Goal: Book appointment/travel/reservation

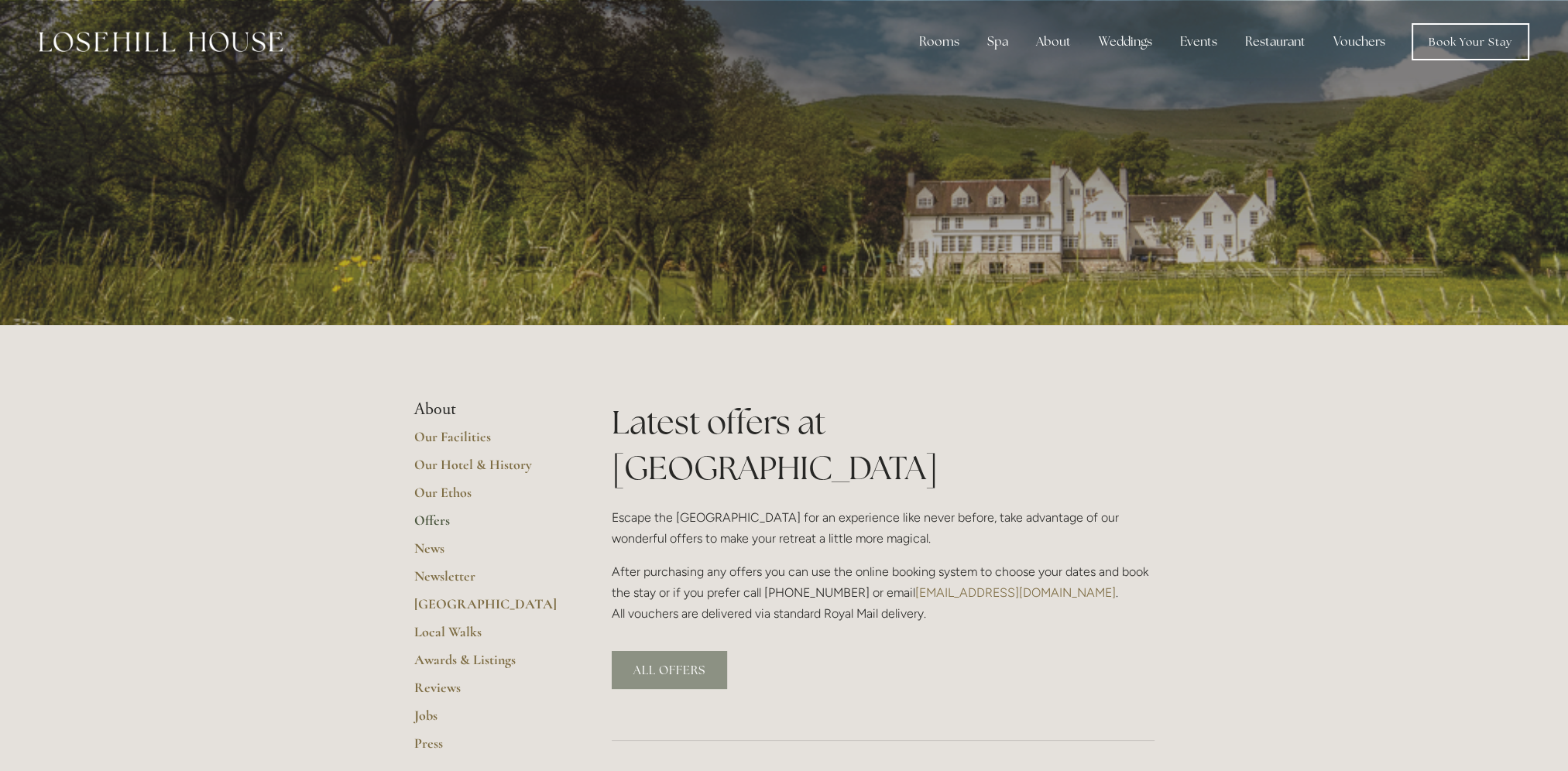
click at [689, 651] on link "ALL OFFERS" at bounding box center [669, 670] width 116 height 38
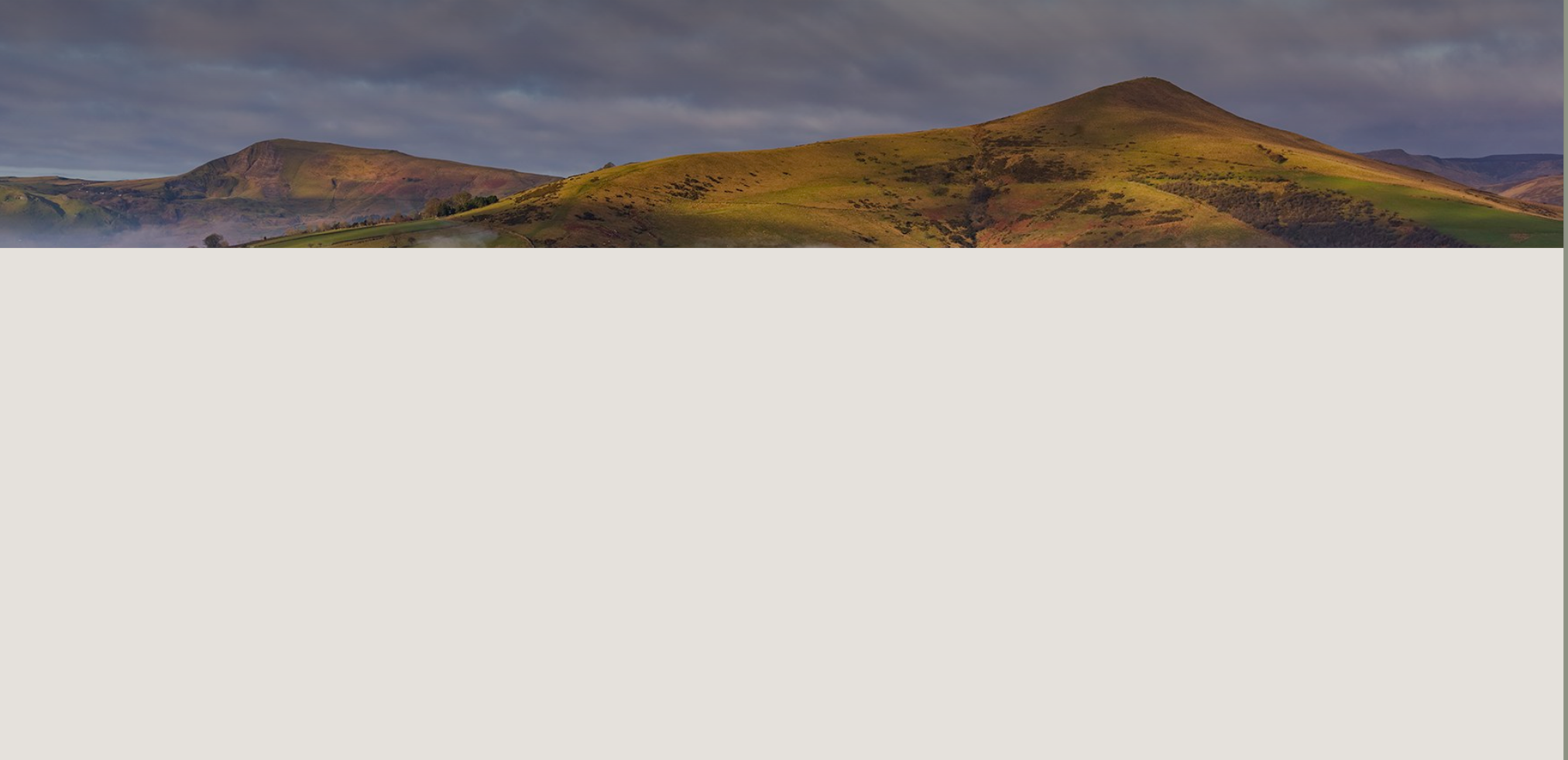
scroll to position [0, 5]
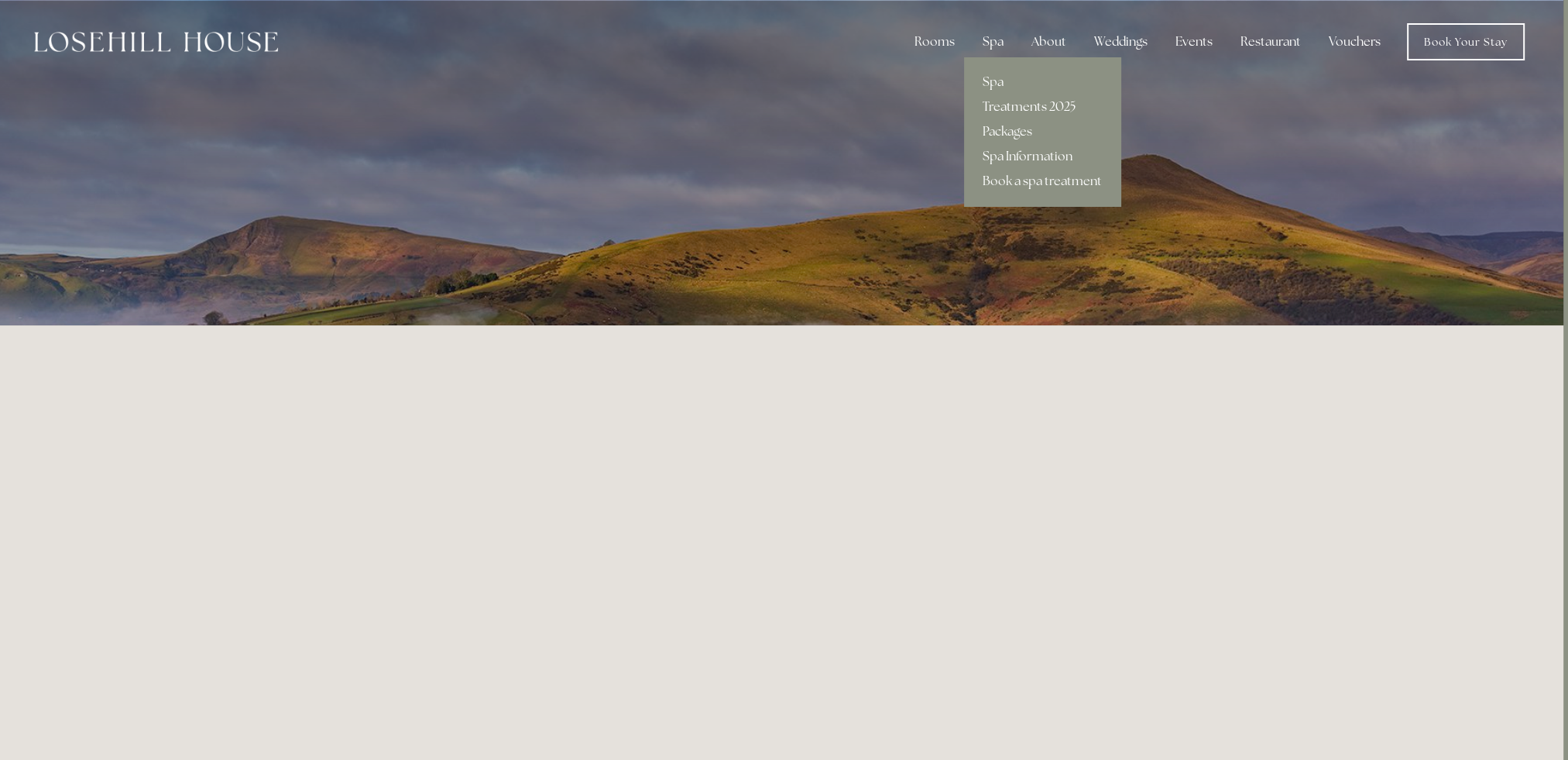
click at [1004, 104] on link "Treatments 2025" at bounding box center [1042, 107] width 156 height 25
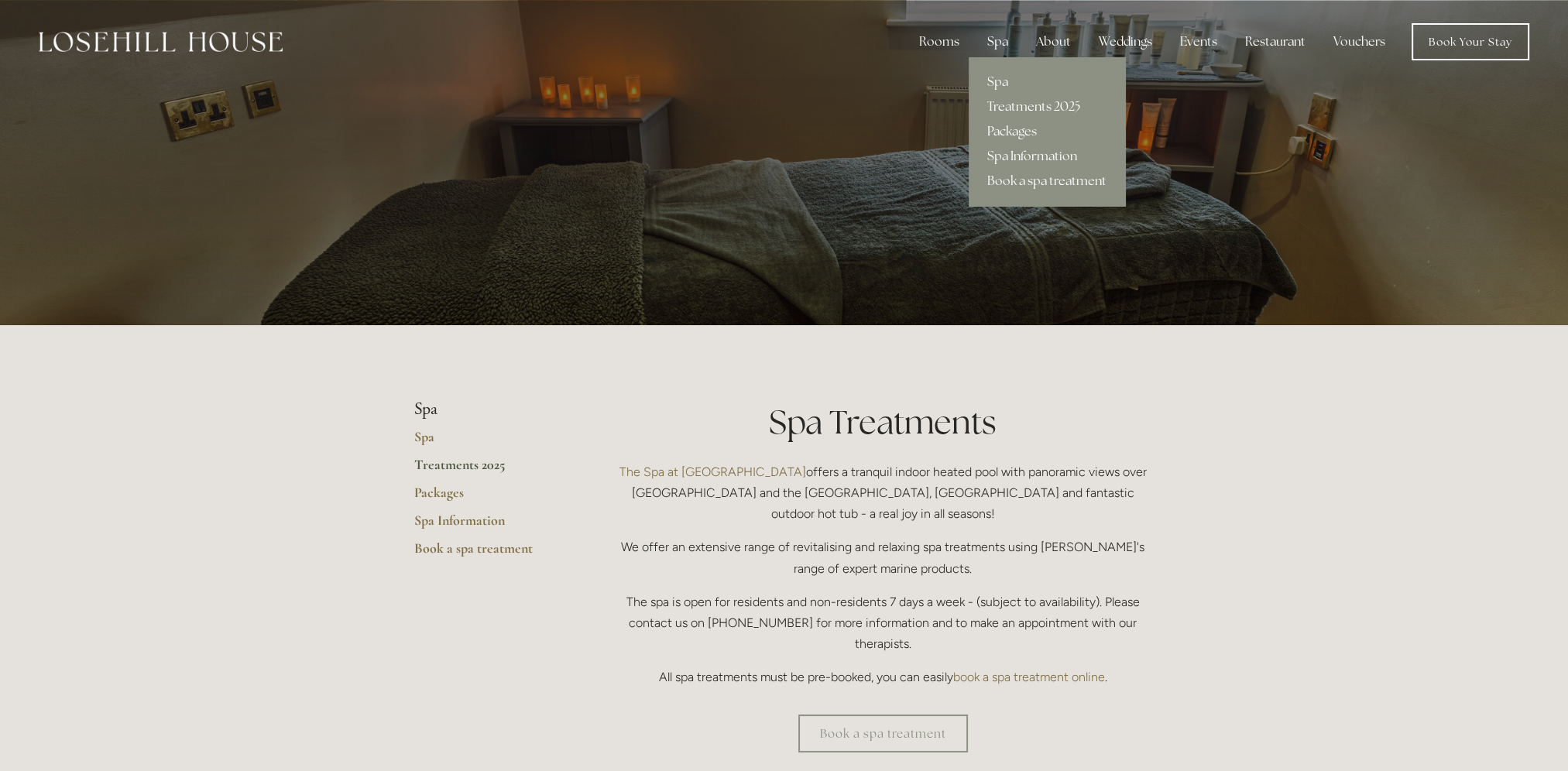
click at [1022, 133] on link "Packages" at bounding box center [1047, 132] width 156 height 25
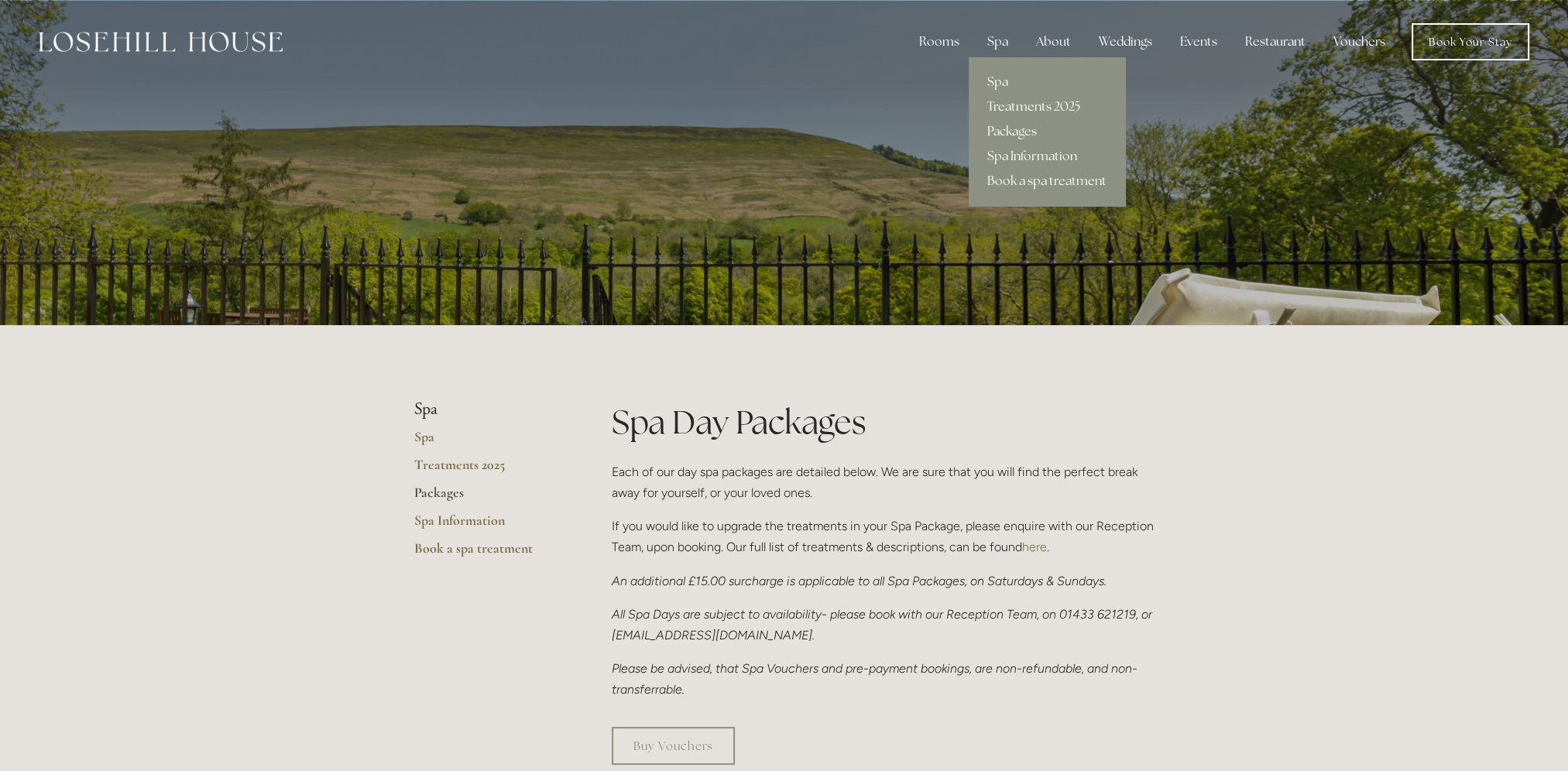
click at [1020, 109] on link "Treatments 2025" at bounding box center [1047, 107] width 156 height 25
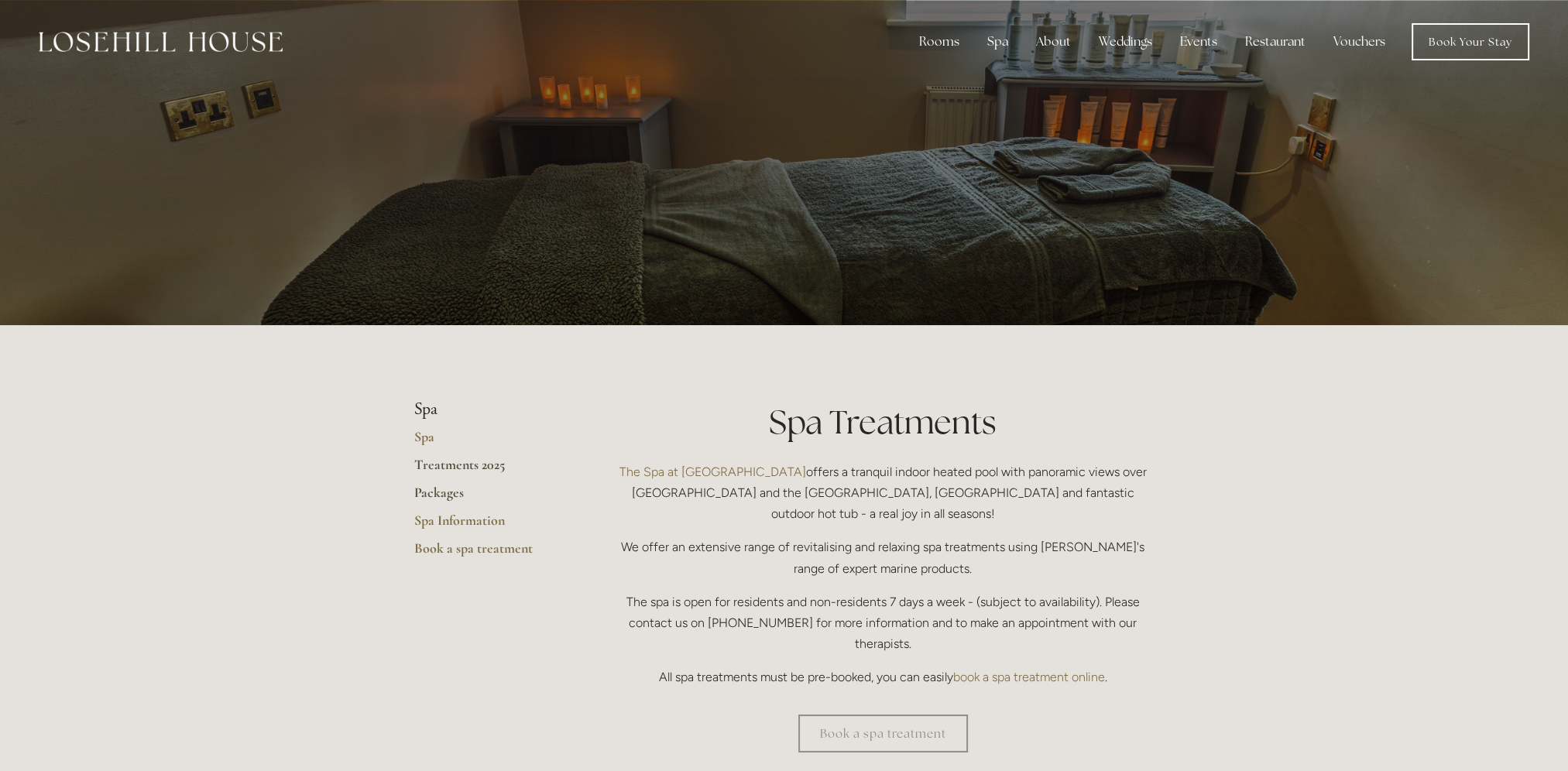
drag, startPoint x: 436, startPoint y: 492, endPoint x: 449, endPoint y: 492, distance: 13.0
click at [436, 492] on link "Packages" at bounding box center [488, 498] width 148 height 28
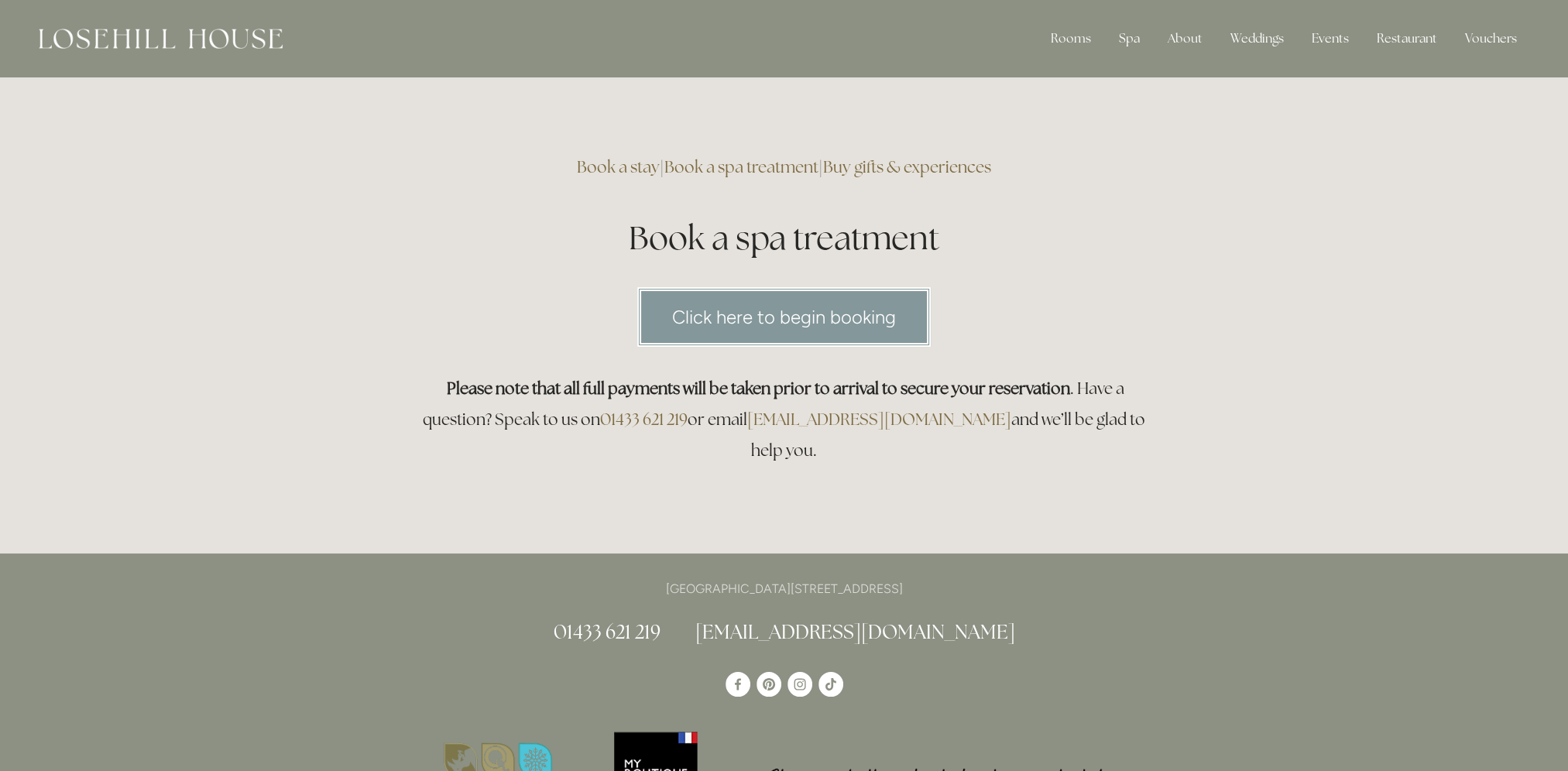
click at [847, 313] on link "Click here to begin booking" at bounding box center [784, 317] width 294 height 60
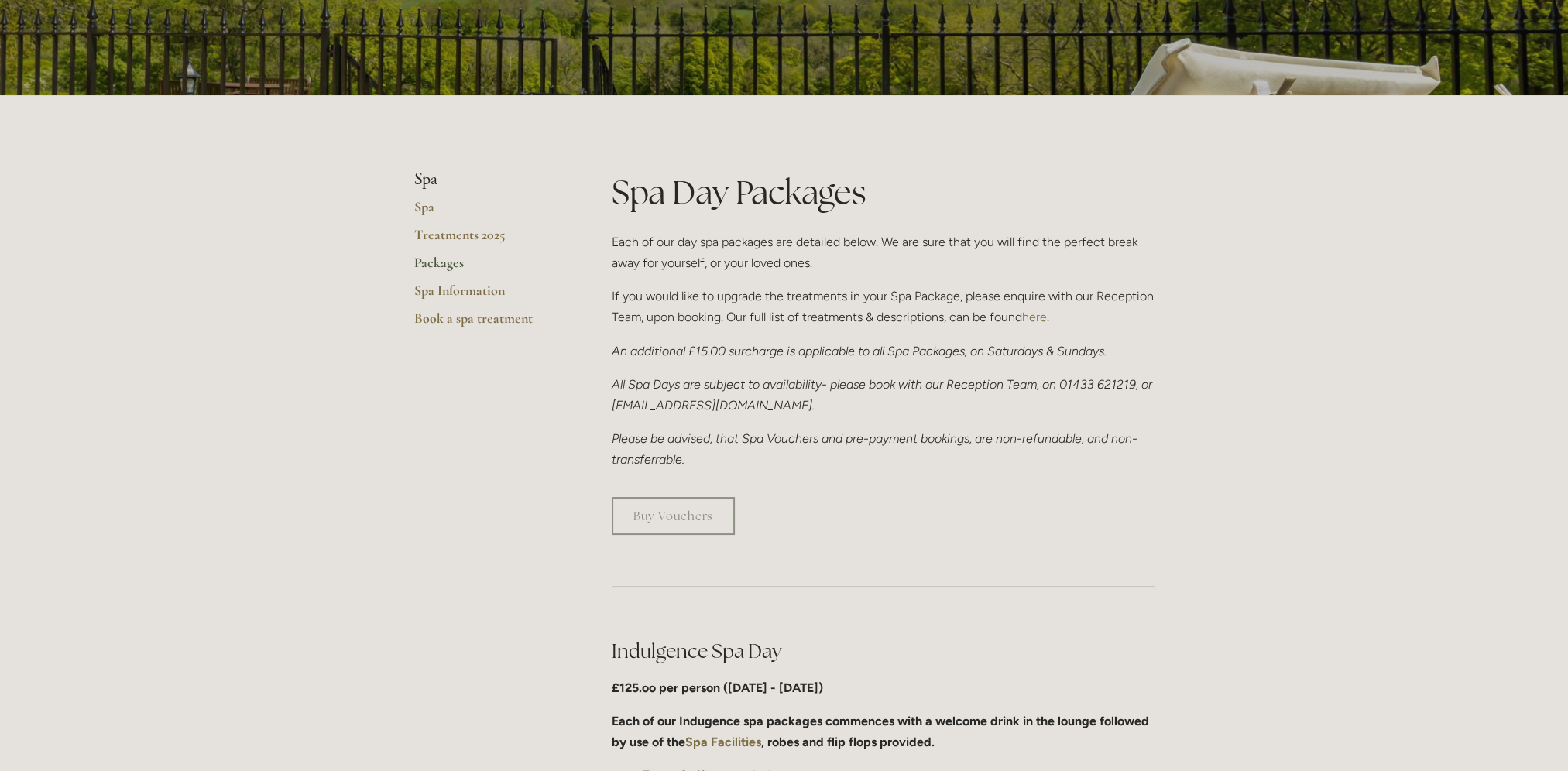
scroll to position [78, 0]
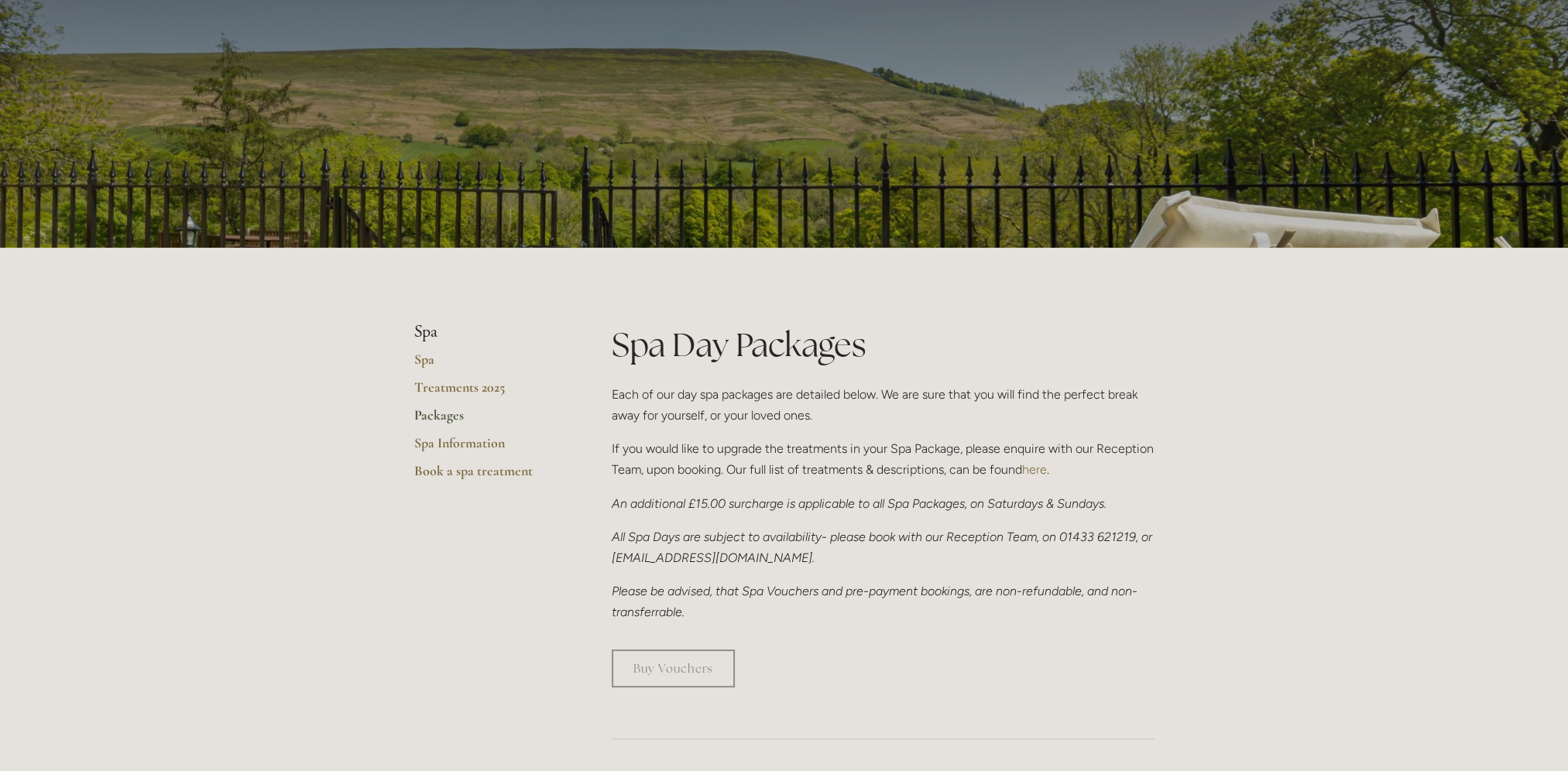
click at [436, 418] on link "Packages" at bounding box center [488, 421] width 148 height 28
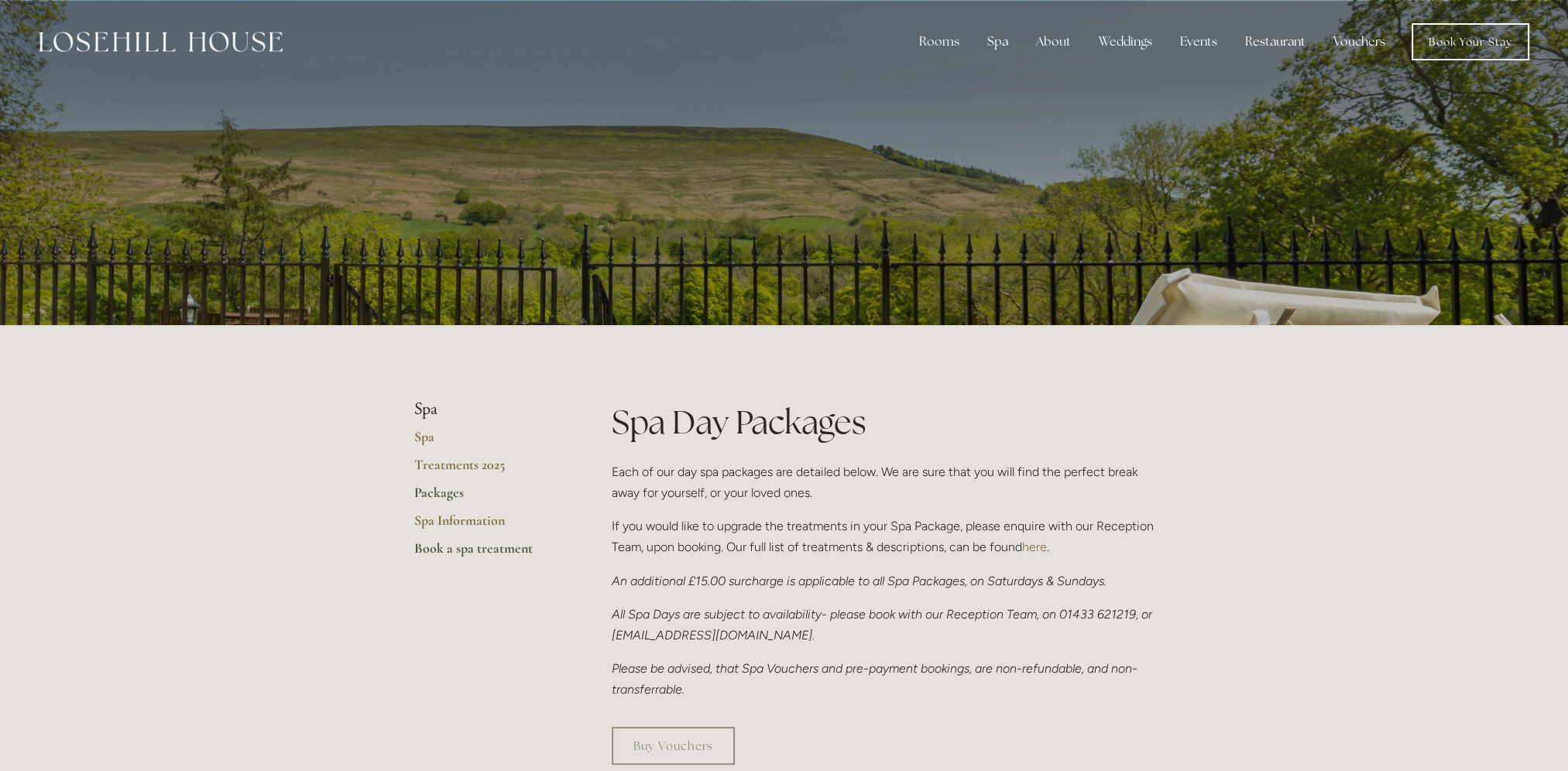
click at [490, 548] on link "Book a spa treatment" at bounding box center [488, 554] width 148 height 28
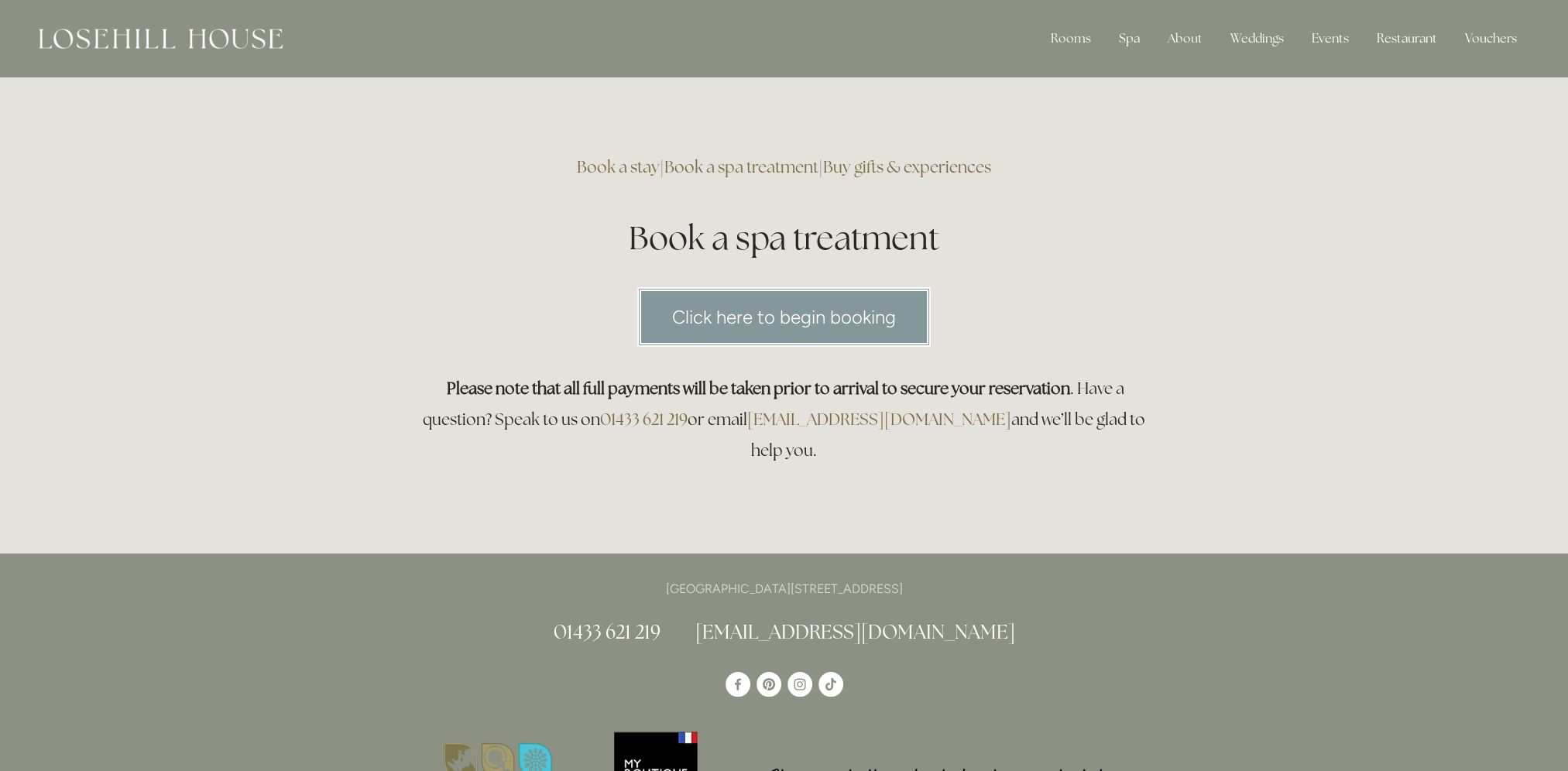
click at [829, 322] on link "Click here to begin booking" at bounding box center [784, 317] width 294 height 60
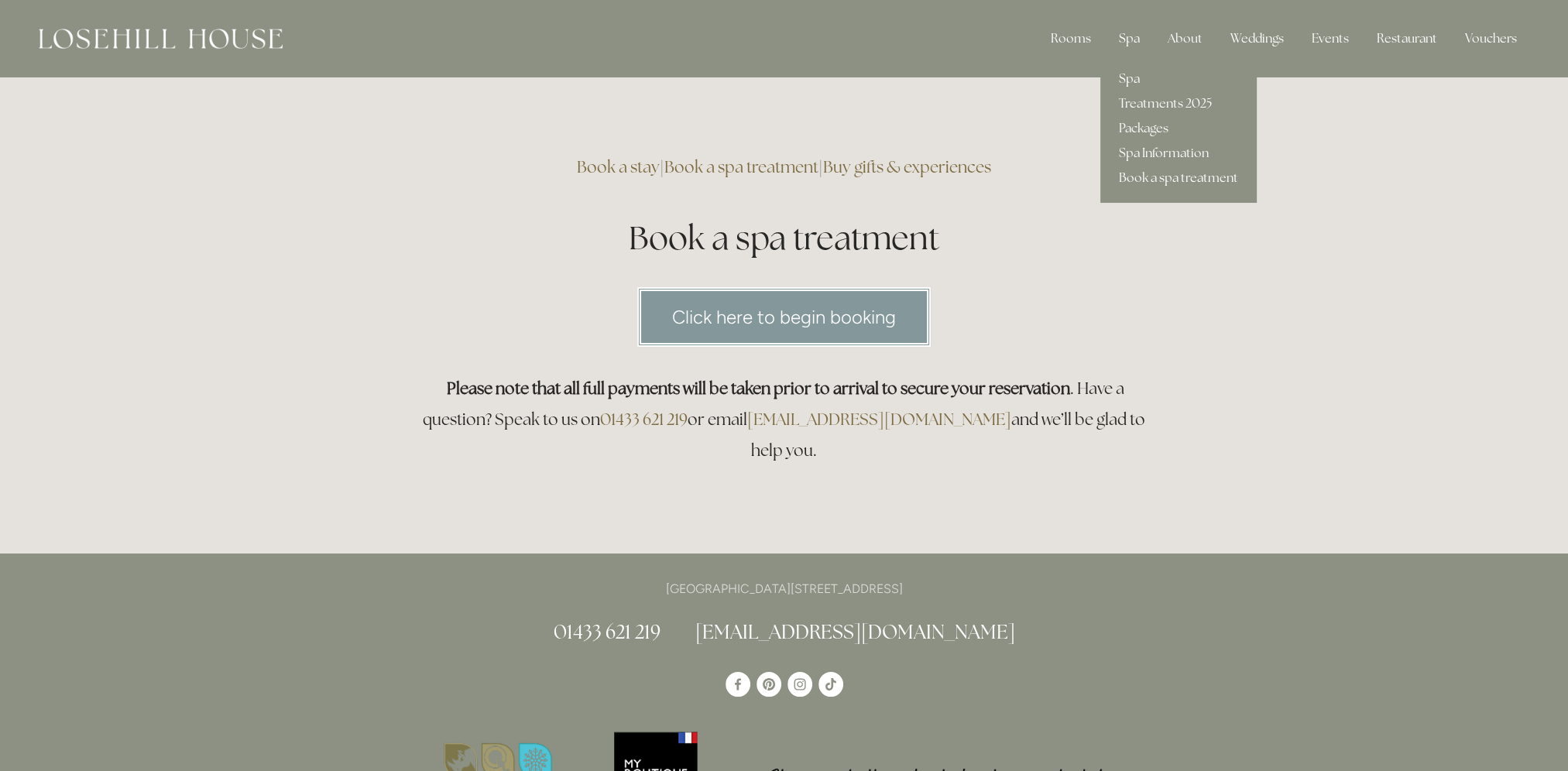
click at [1131, 80] on link "Spa" at bounding box center [1178, 79] width 156 height 25
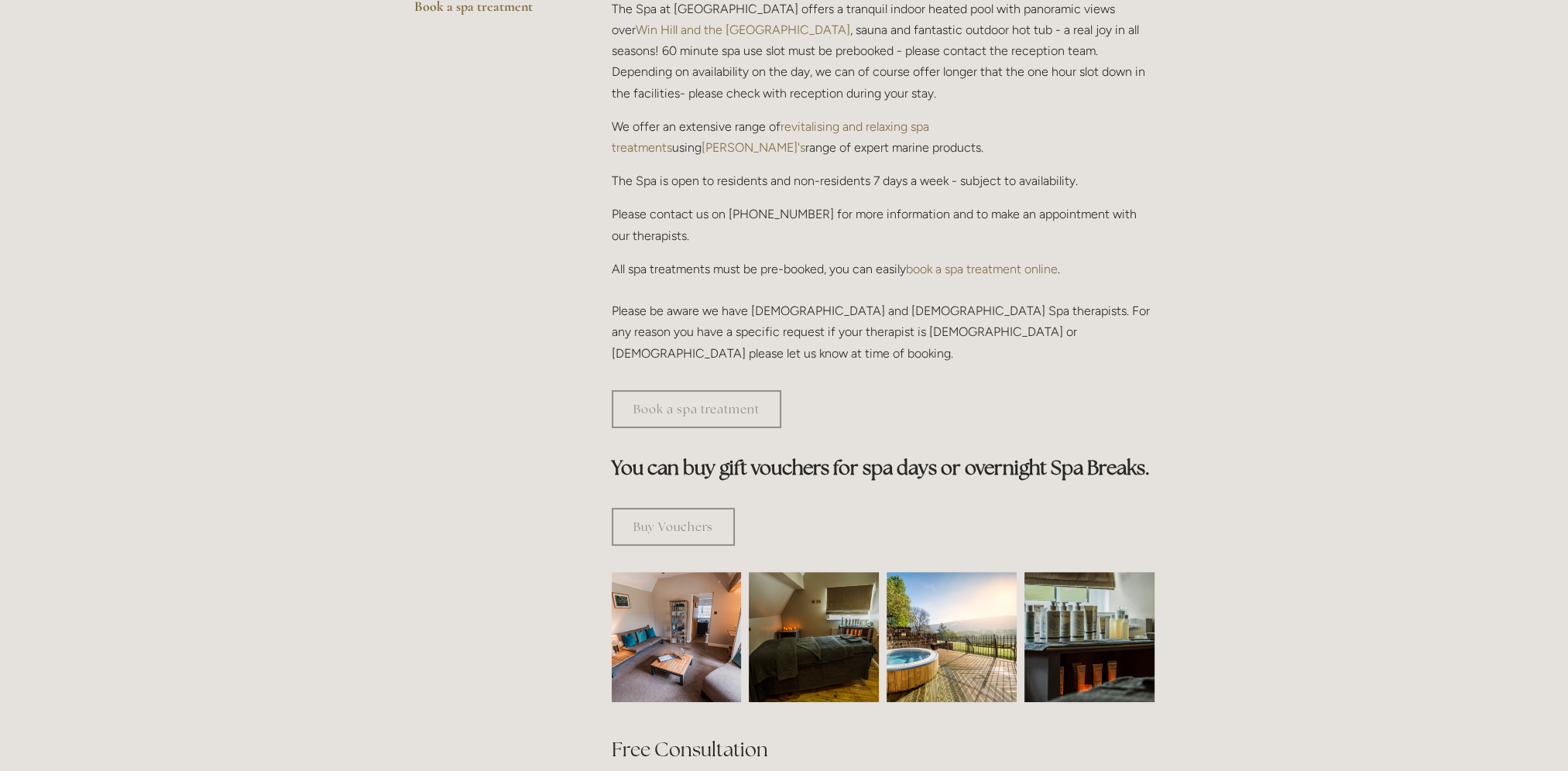
scroll to position [232, 0]
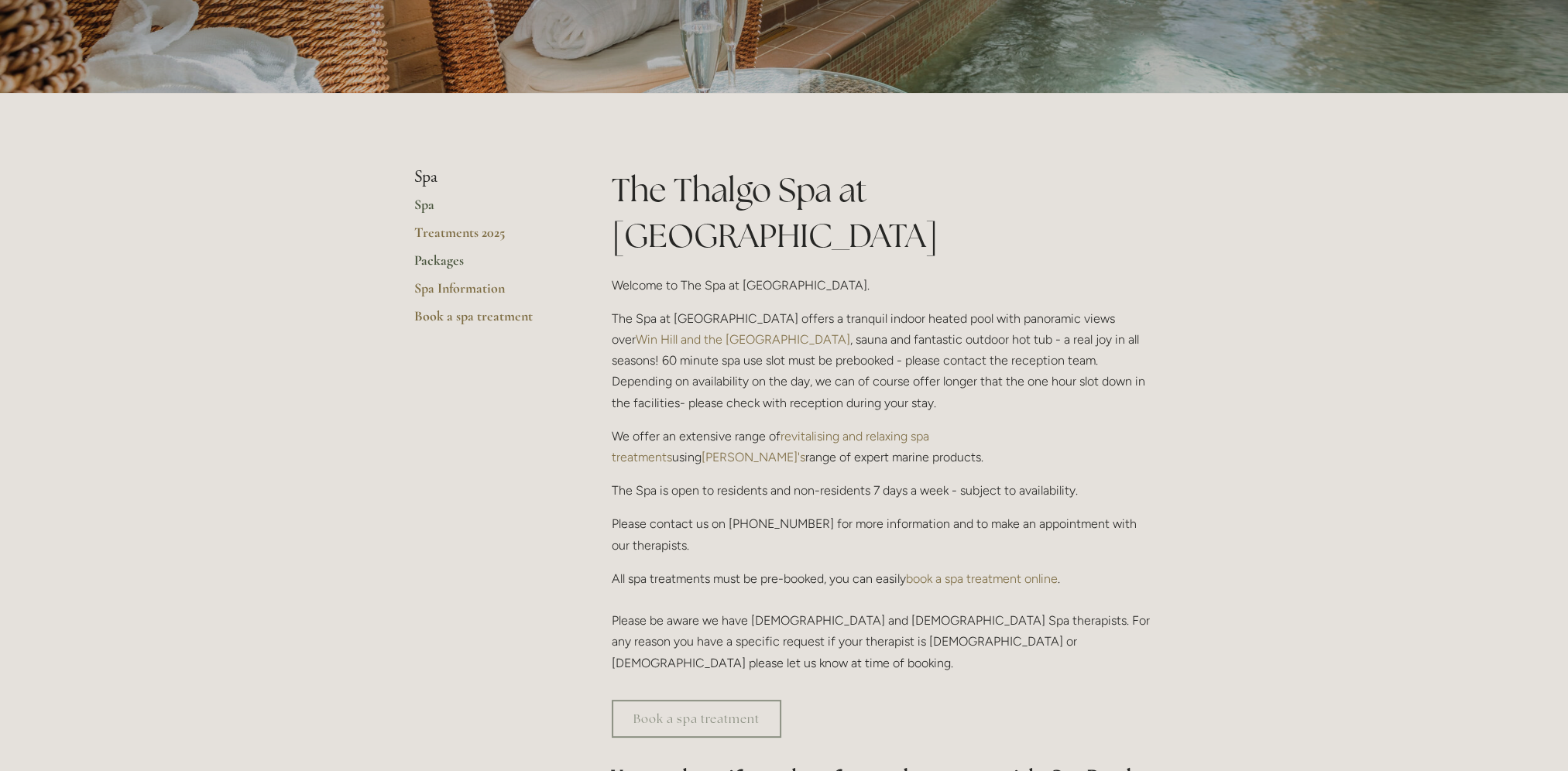
click at [425, 259] on link "Packages" at bounding box center [488, 266] width 148 height 28
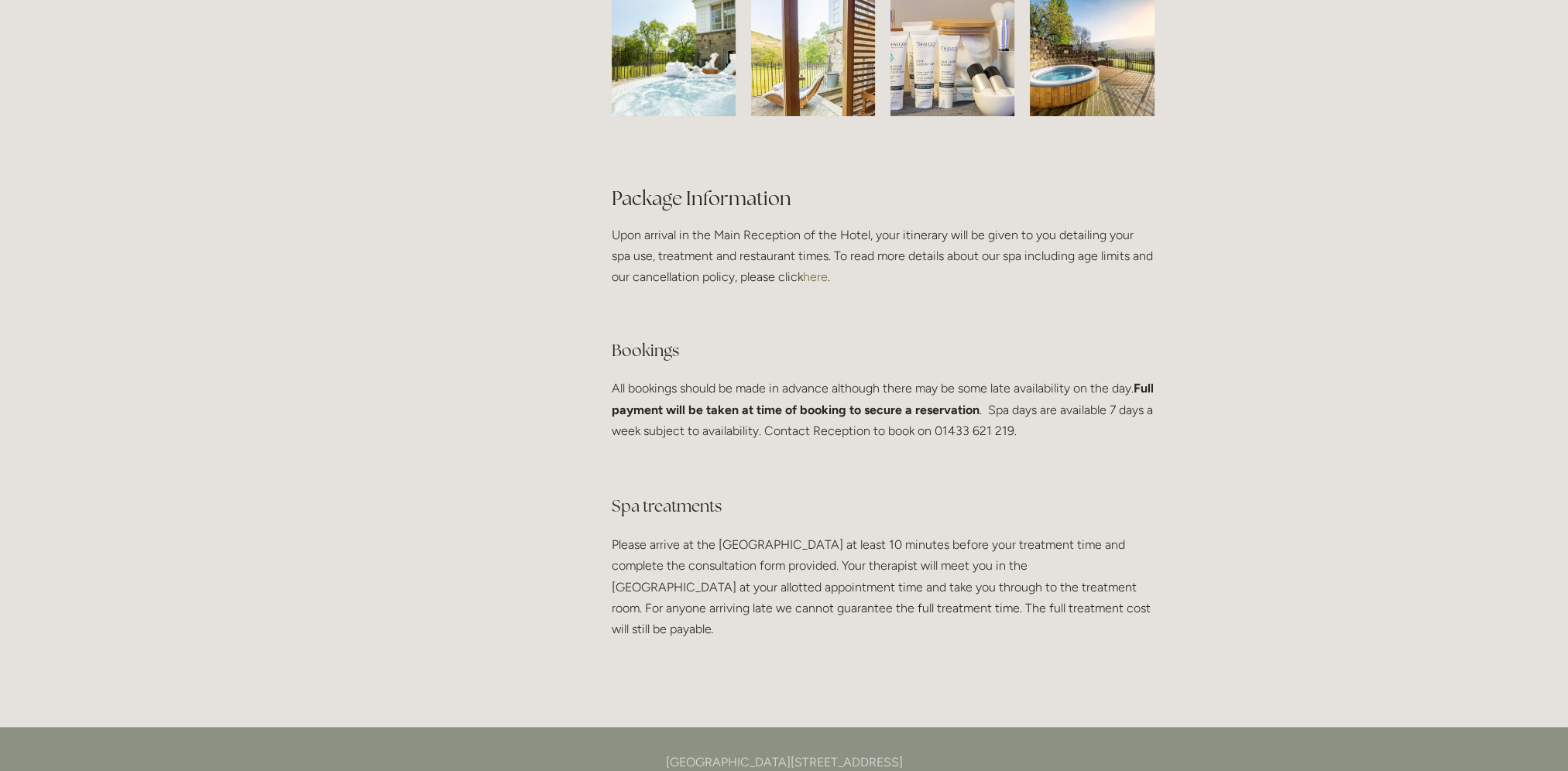
scroll to position [2633, 0]
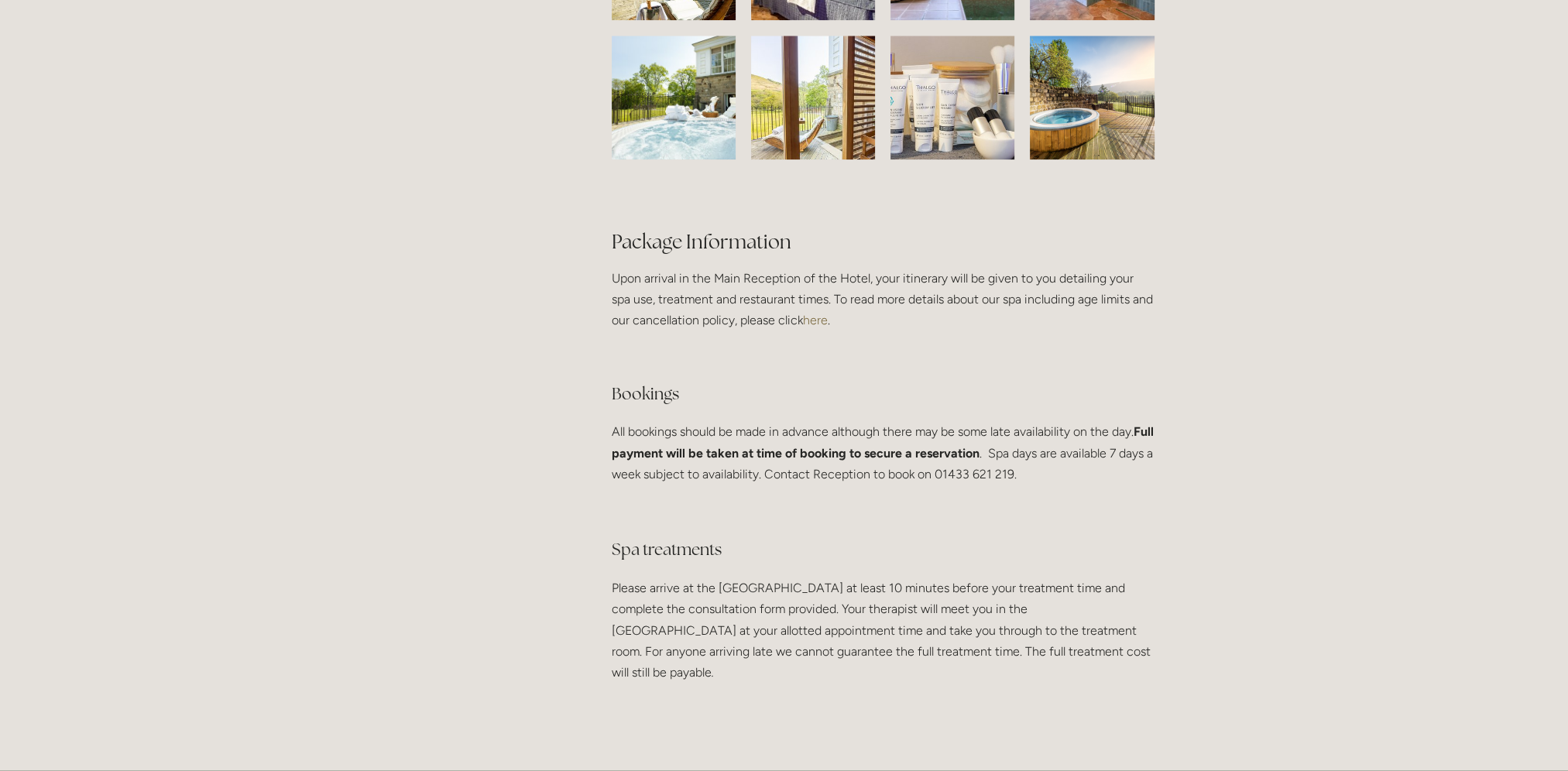
click at [803, 328] on link "here" at bounding box center [815, 320] width 25 height 15
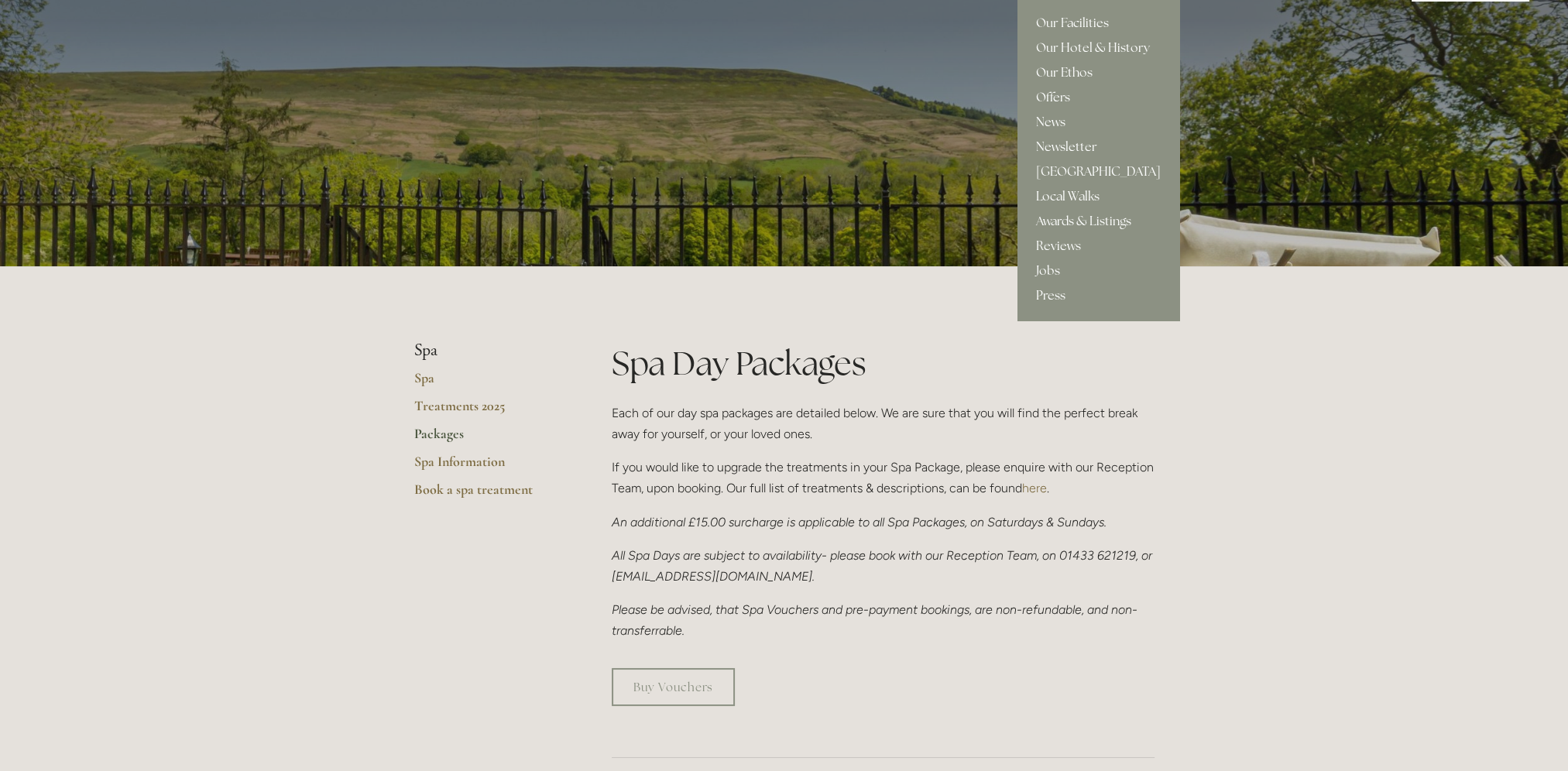
scroll to position [0, 0]
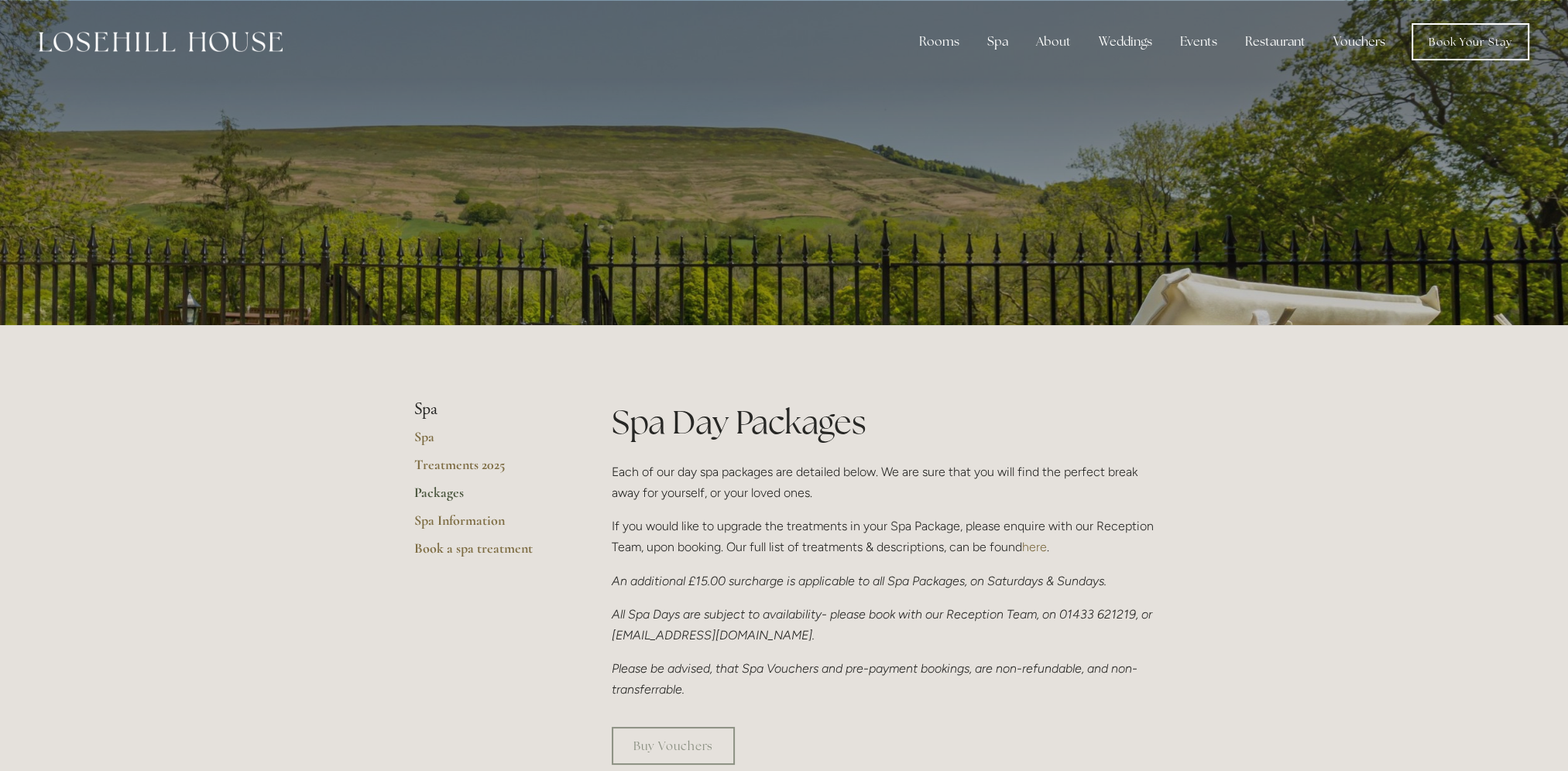
drag, startPoint x: 1401, startPoint y: 616, endPoint x: 1376, endPoint y: 591, distance: 35.4
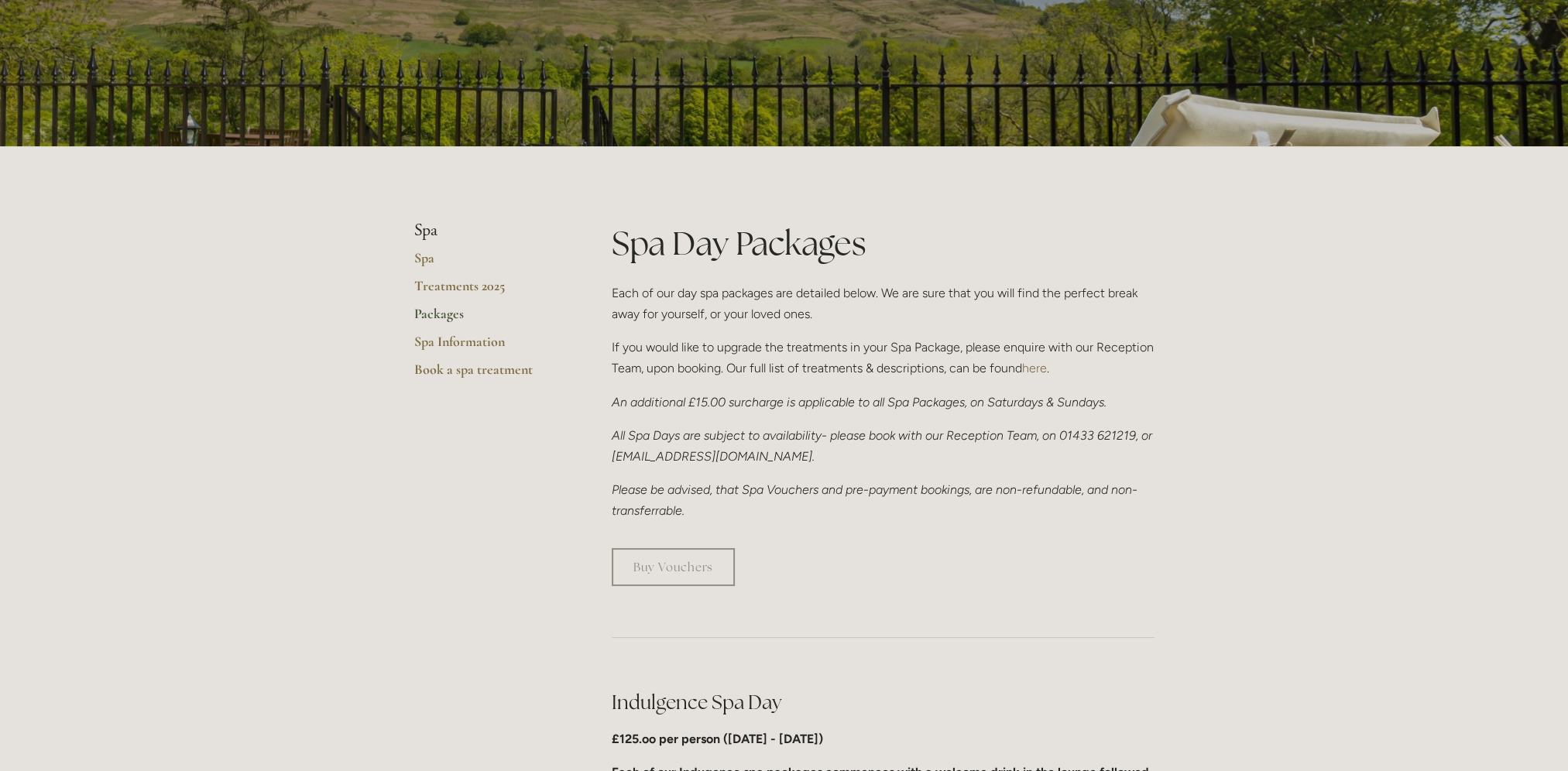
scroll to position [310, 0]
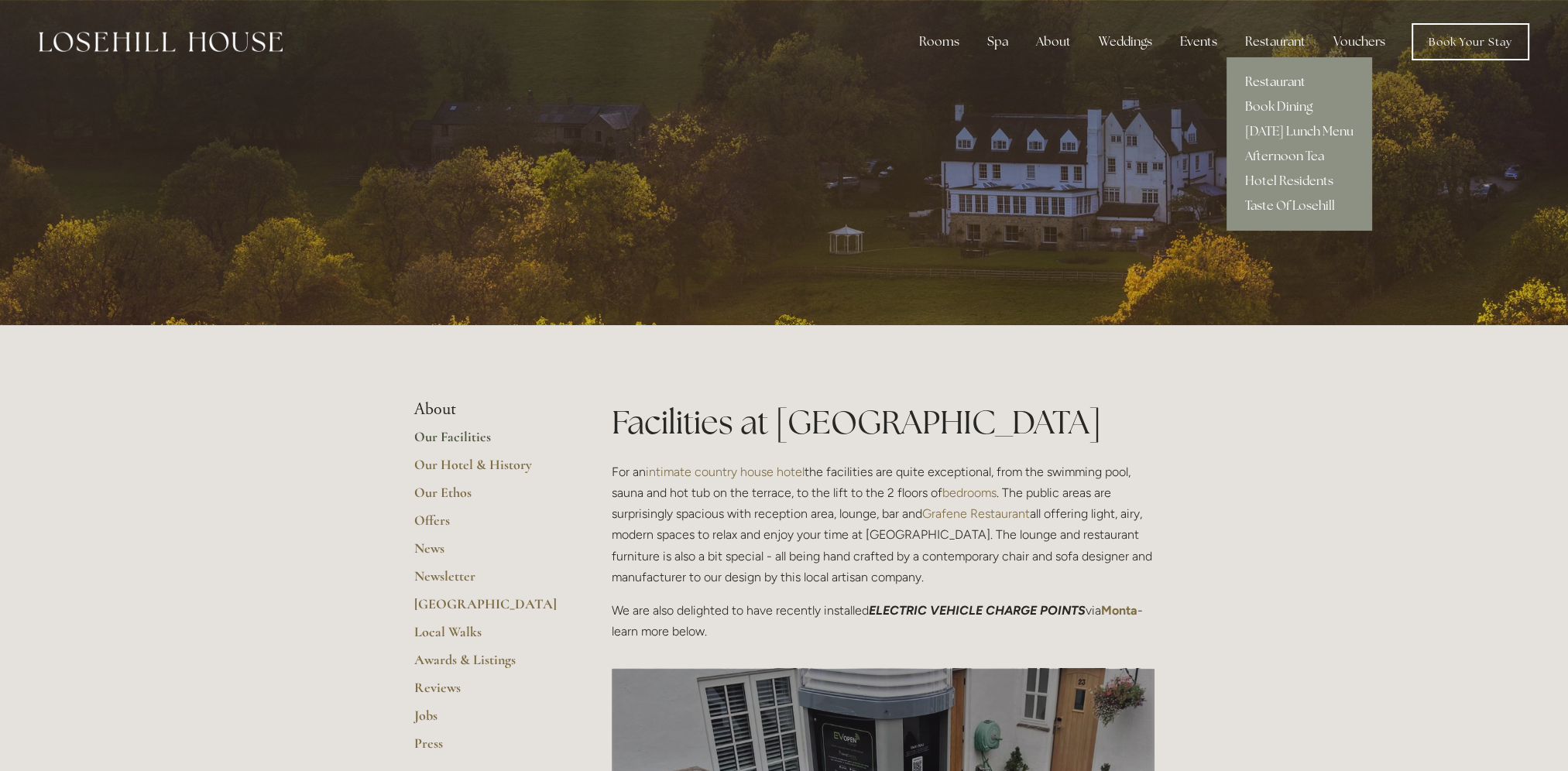
click at [1274, 78] on link "Restaurant" at bounding box center [1299, 82] width 145 height 25
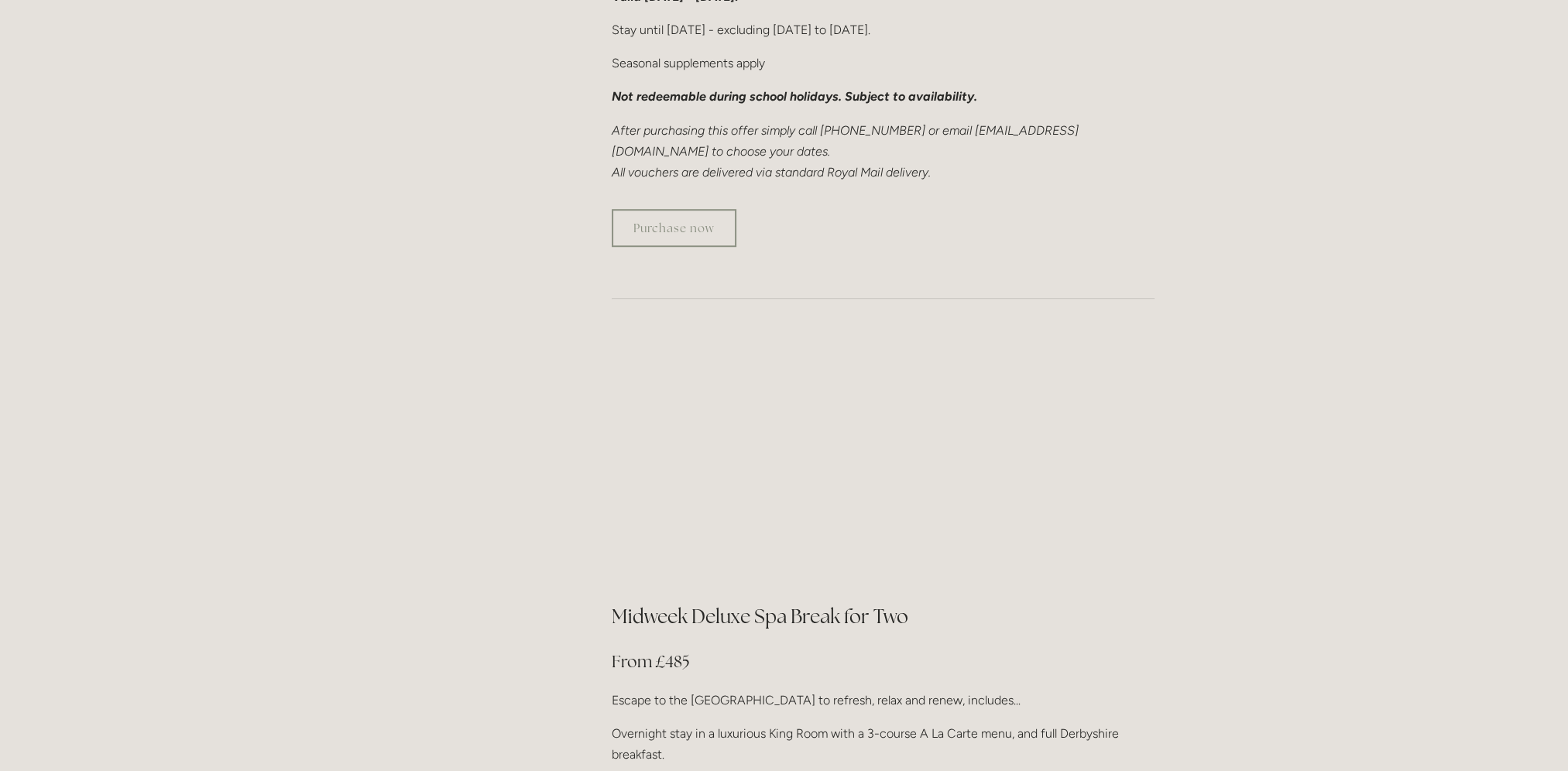
scroll to position [929, 0]
